Goal: Find specific page/section: Find specific page/section

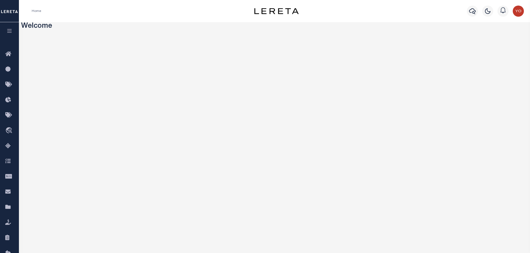
click at [10, 33] on icon "button" at bounding box center [9, 30] width 6 height 5
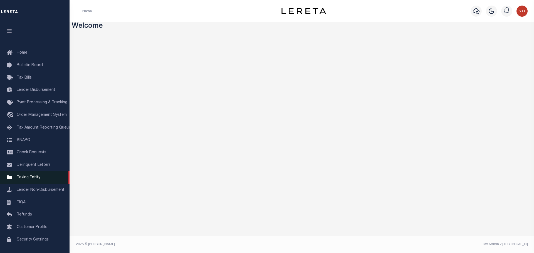
click at [28, 180] on span "Taxing Entity" at bounding box center [29, 178] width 24 height 4
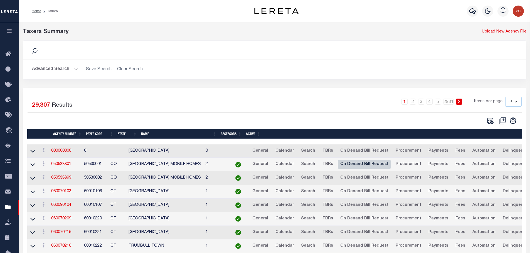
click at [379, 166] on link "On Denand Bill Request" at bounding box center [364, 164] width 53 height 9
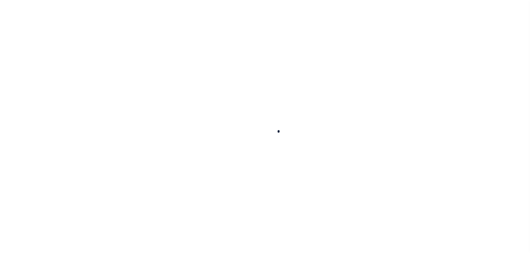
select select
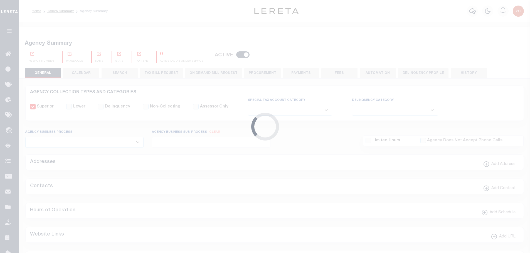
select select "0"
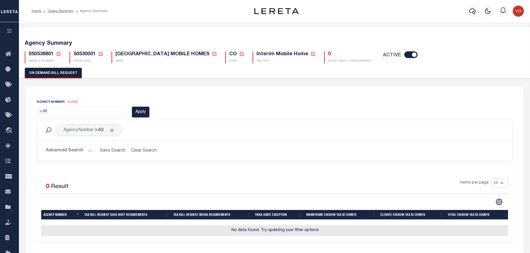
click at [92, 112] on ul "× All" at bounding box center [82, 111] width 90 height 8
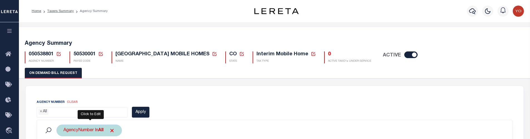
click at [91, 131] on div "AgencyNumber In All" at bounding box center [88, 131] width 65 height 12
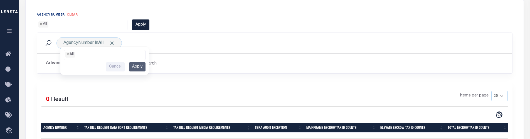
click at [187, 63] on h2 "Advanced Search Save Search Clear Search" at bounding box center [274, 63] width 466 height 11
click at [72, 23] on ul "× All" at bounding box center [82, 24] width 90 height 8
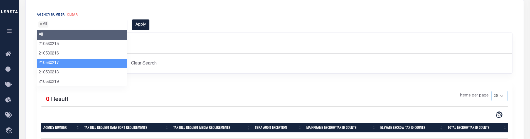
scroll to position [28, 0]
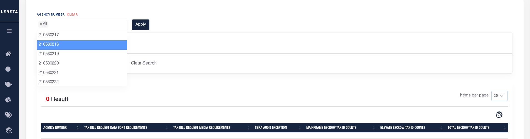
click at [55, 45] on li "210530218" at bounding box center [82, 44] width 90 height 9
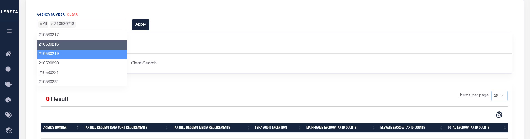
click at [54, 55] on li "210530219" at bounding box center [82, 54] width 90 height 9
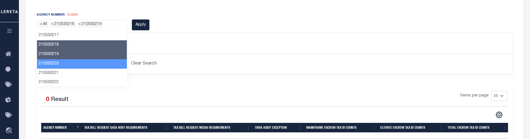
click at [55, 63] on li "210530220" at bounding box center [82, 63] width 90 height 9
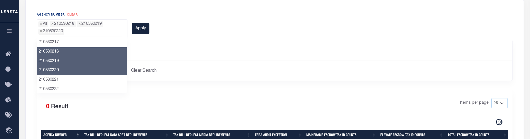
drag, startPoint x: 55, startPoint y: 70, endPoint x: 52, endPoint y: 61, distance: 9.2
click at [54, 70] on li "210530220" at bounding box center [82, 70] width 90 height 9
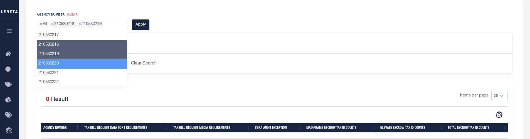
click at [52, 61] on li "210530220" at bounding box center [82, 63] width 90 height 9
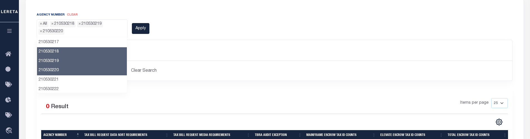
click at [54, 51] on li "210530218" at bounding box center [82, 51] width 90 height 9
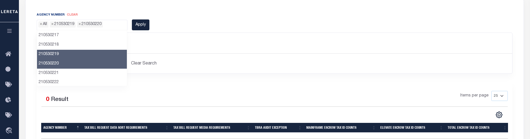
click at [52, 56] on li "210530219" at bounding box center [82, 54] width 90 height 9
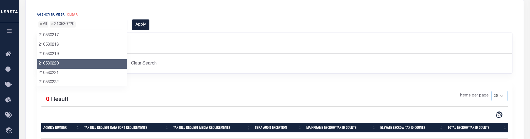
click at [53, 63] on li "210530220" at bounding box center [82, 63] width 90 height 9
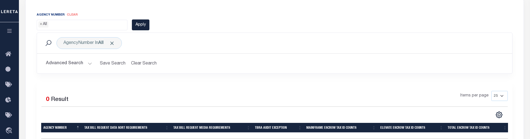
click at [196, 38] on div "AgencyNumber In All All 210530215 210530216 210530217 210530218 210530219 21053…" at bounding box center [274, 43] width 466 height 12
click at [79, 23] on ul "× All" at bounding box center [82, 24] width 90 height 8
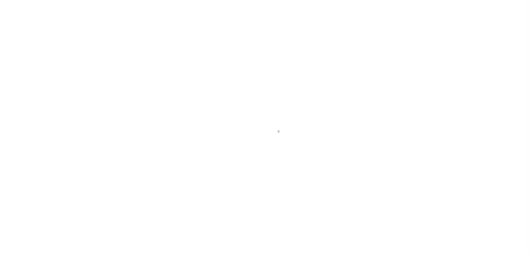
select select "0"
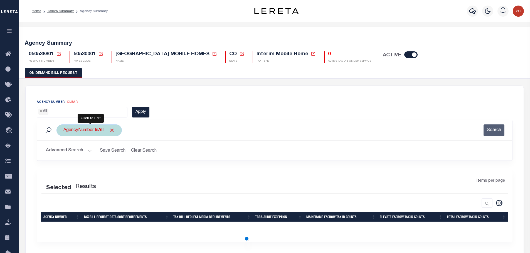
click at [88, 132] on div "AgencyNumber In All" at bounding box center [88, 131] width 65 height 12
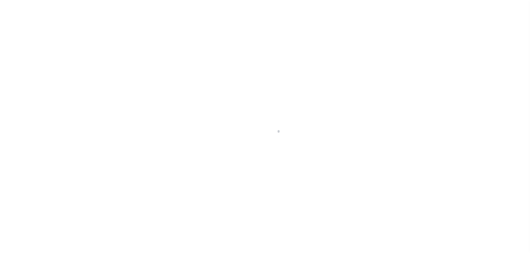
select select "0"
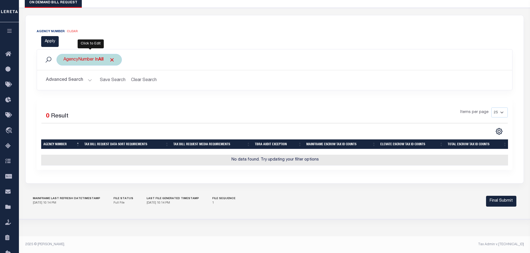
scroll to position [17, 0]
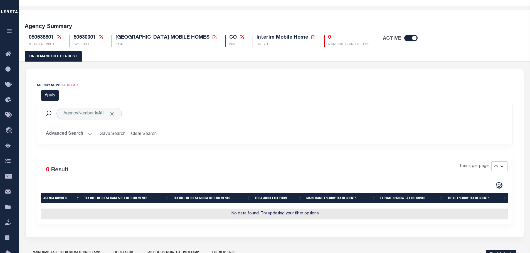
click at [39, 93] on div "All 210530215 210530216 210530217 210530218 210530219 210530220 210530221 21053…" at bounding box center [93, 95] width 113 height 11
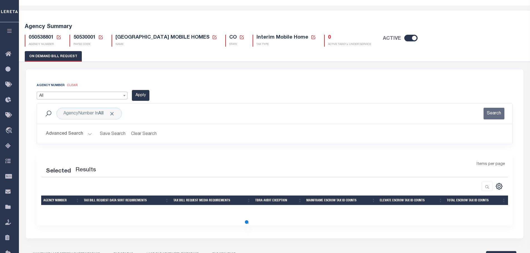
scroll to position [17, 0]
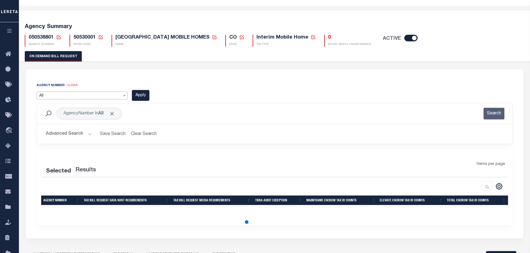
click at [121, 97] on span "All" at bounding box center [82, 96] width 90 height 8
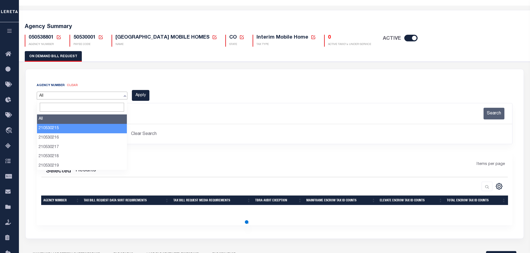
click at [58, 128] on li "210530215" at bounding box center [82, 128] width 90 height 9
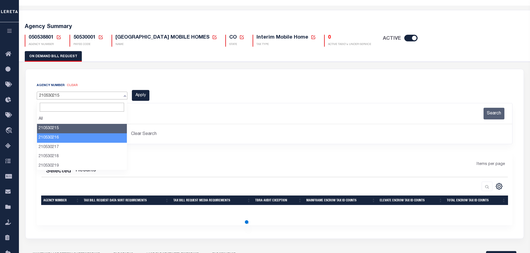
click at [58, 137] on li "210530216" at bounding box center [82, 138] width 90 height 9
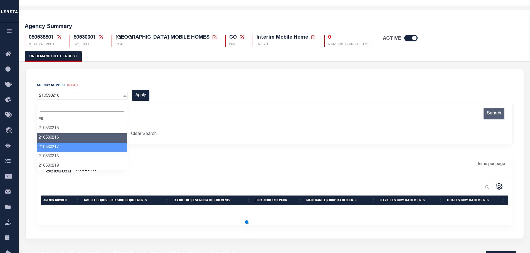
click at [57, 146] on li "210530217" at bounding box center [82, 147] width 90 height 9
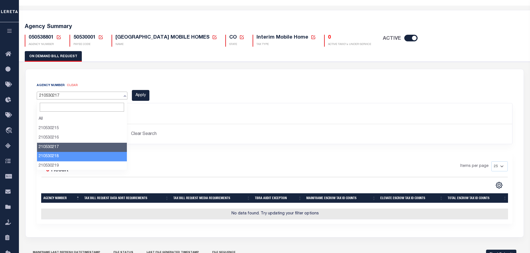
click at [57, 152] on li "210530218" at bounding box center [82, 156] width 90 height 9
select select "210530218"
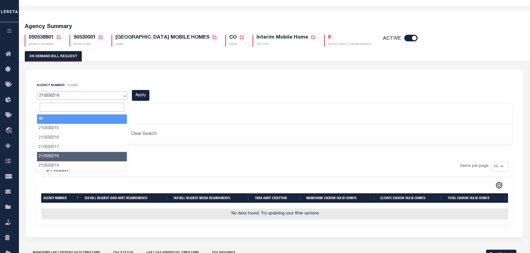
click at [113, 96] on span "210530218" at bounding box center [82, 96] width 90 height 8
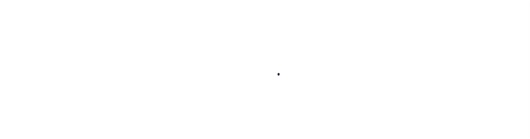
select select
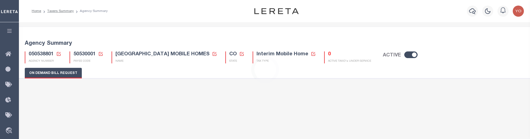
select select "0"
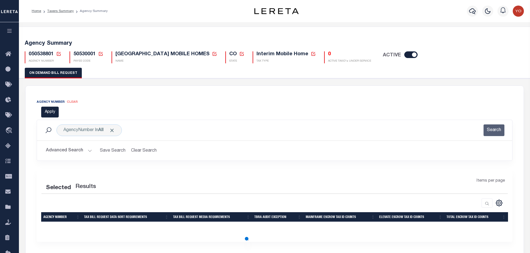
click at [280, 7] on div "Home Taxers Summary Agency Summary Profile Sign out" at bounding box center [274, 11] width 511 height 22
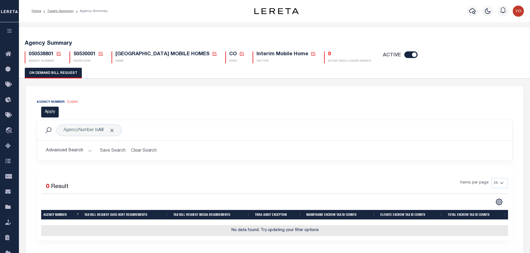
click at [89, 139] on button "Advanced Search" at bounding box center [69, 150] width 46 height 11
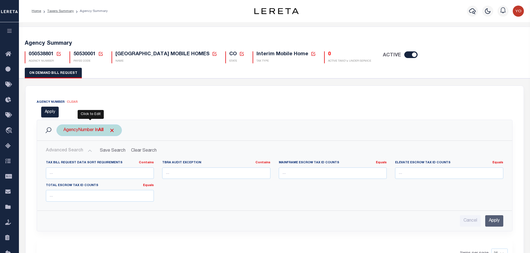
click at [92, 131] on div "AgencyNumber In All" at bounding box center [88, 131] width 65 height 12
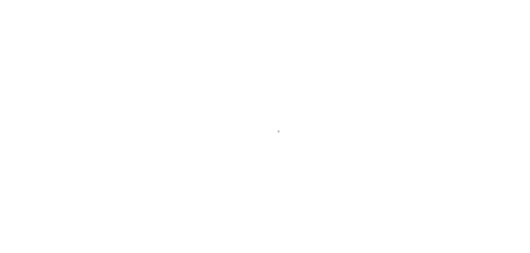
select select "0"
select select
select select "0"
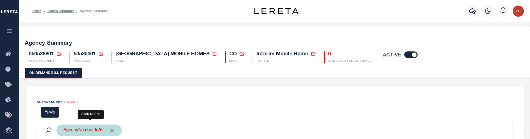
click at [92, 131] on div "AgencyNumber In All" at bounding box center [88, 131] width 65 height 12
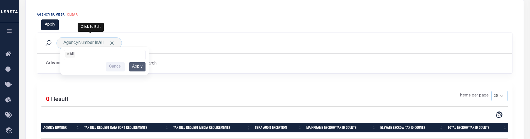
click at [181, 50] on div "AgencyNumber In All All 210530215 210530216 210530217 210530218 210530219 21053…" at bounding box center [274, 43] width 475 height 21
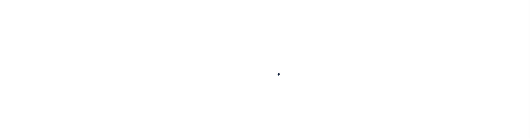
select select
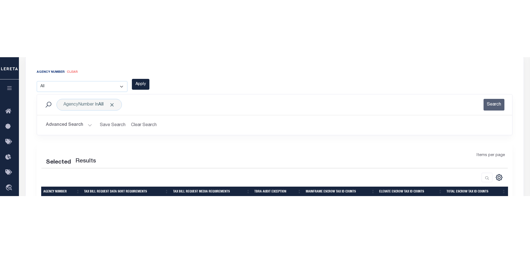
scroll to position [77, 0]
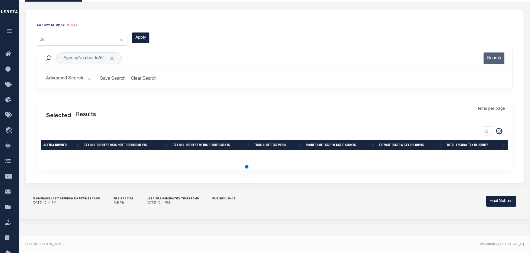
click at [281, 5] on div "AGENCY COLLECTION TYPES AND CATEGORIES Superior Lower Delinquency Non-Collectin…" at bounding box center [274, 111] width 513 height 218
click at [114, 39] on select "All 210530215 210530216 210530217 210530218 210530219 210530220 210530221 21053…" at bounding box center [82, 40] width 91 height 11
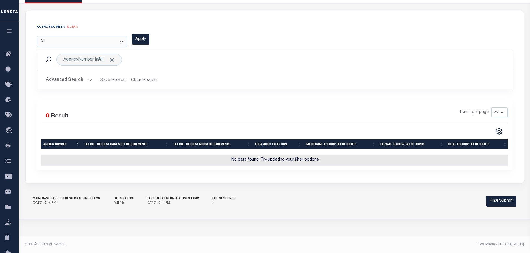
click at [37, 36] on select "All 210530215 210530216 210530217 210530218 210530219 210530220 210530221 21053…" at bounding box center [82, 41] width 91 height 11
click at [85, 41] on select "All 210530215 210530216 210530217 210530218 210530219 210530220 210530221 21053…" at bounding box center [82, 41] width 91 height 11
click at [37, 36] on select "All 210530215 210530216 210530217 210530218 210530219 210530220 210530221 21053…" at bounding box center [82, 41] width 91 height 11
click at [72, 42] on select "All 210530215 210530216 210530217 210530218 210530219 210530220 210530221 21053…" at bounding box center [82, 41] width 91 height 11
select select "210530217"
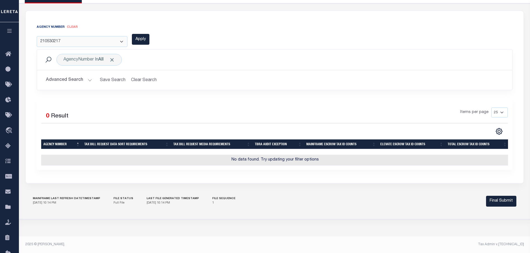
click at [37, 36] on select "All 210530215 210530216 210530217 210530218 210530219 210530220 210530221 21053…" at bounding box center [82, 41] width 91 height 11
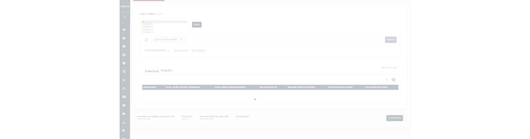
scroll to position [77, 0]
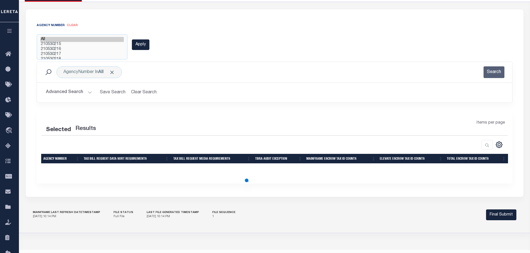
click at [52, 46] on option "210530215" at bounding box center [81, 44] width 83 height 5
click at [52, 50] on option "210530216" at bounding box center [81, 49] width 83 height 5
click at [53, 53] on option "210530217" at bounding box center [81, 54] width 83 height 5
click at [54, 50] on option "210530216" at bounding box center [81, 49] width 83 height 5
select select "210530215"
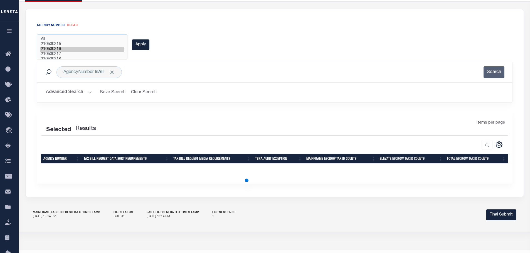
click at [54, 45] on option "210530215" at bounding box center [81, 44] width 83 height 5
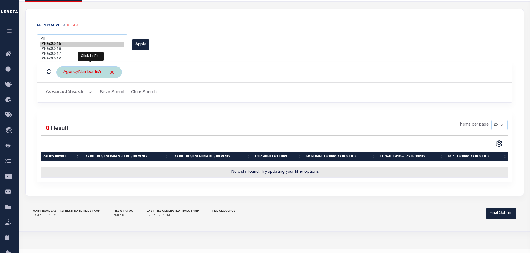
click at [95, 72] on div "AgencyNumber In All" at bounding box center [88, 72] width 65 height 12
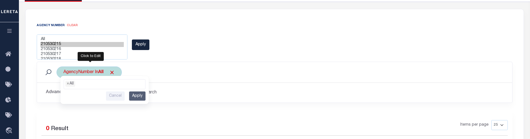
click at [92, 86] on ul "× All" at bounding box center [104, 83] width 81 height 7
click at [76, 70] on div "AgencyNumber In All All 210530215 210530216 210530217 210530218 210530219 21053…" at bounding box center [88, 72] width 65 height 12
